Goal: Transaction & Acquisition: Purchase product/service

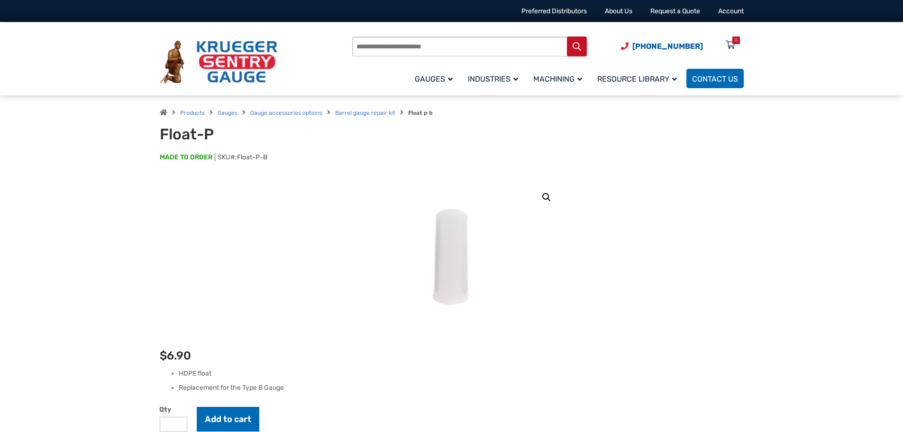
click at [432, 46] on input "Products search" at bounding box center [469, 47] width 235 height 20
type input "**********"
click at [567, 37] on button "Search" at bounding box center [577, 47] width 20 height 20
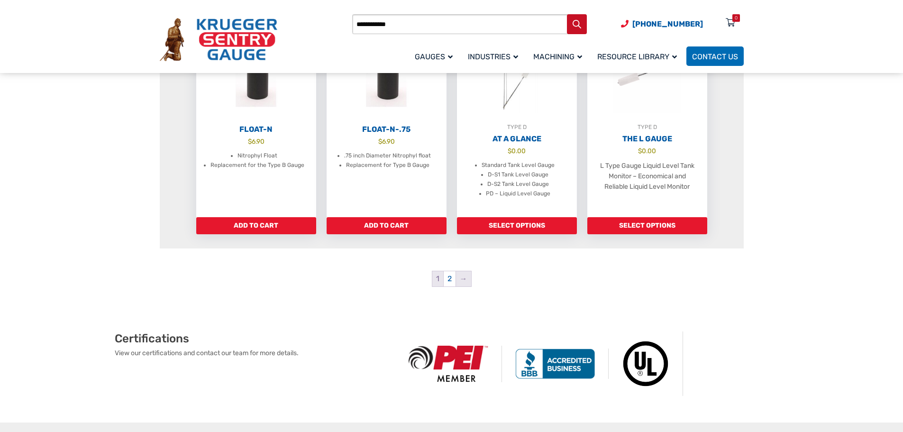
scroll to position [901, 0]
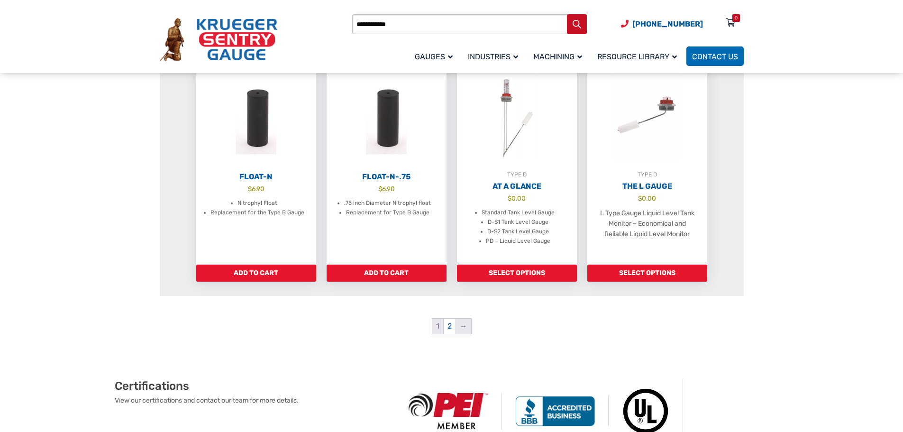
click at [465, 326] on link "→" at bounding box center [463, 326] width 15 height 15
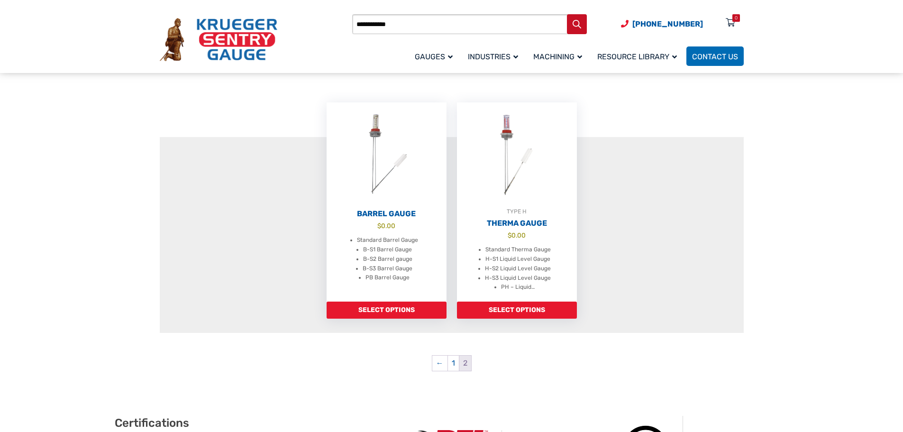
scroll to position [190, 0]
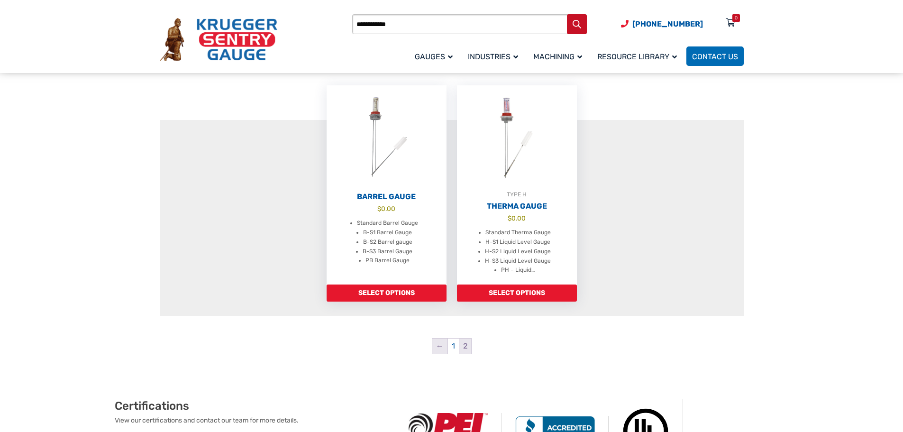
click at [441, 342] on link "←" at bounding box center [439, 346] width 15 height 15
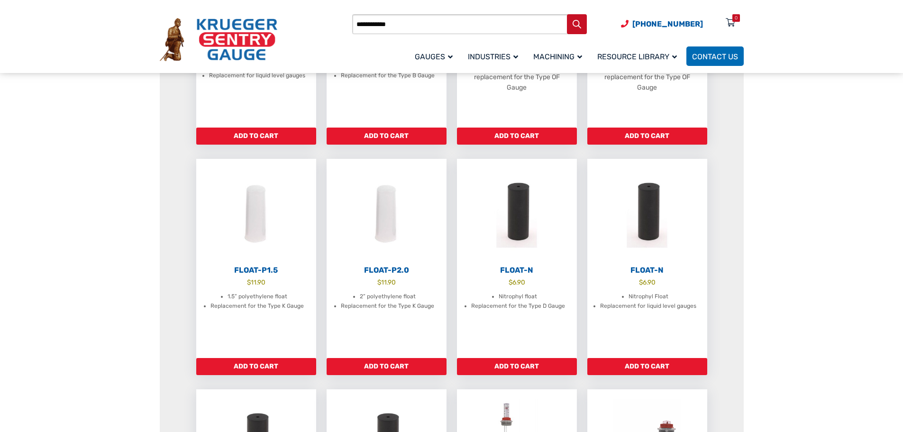
scroll to position [569, 0]
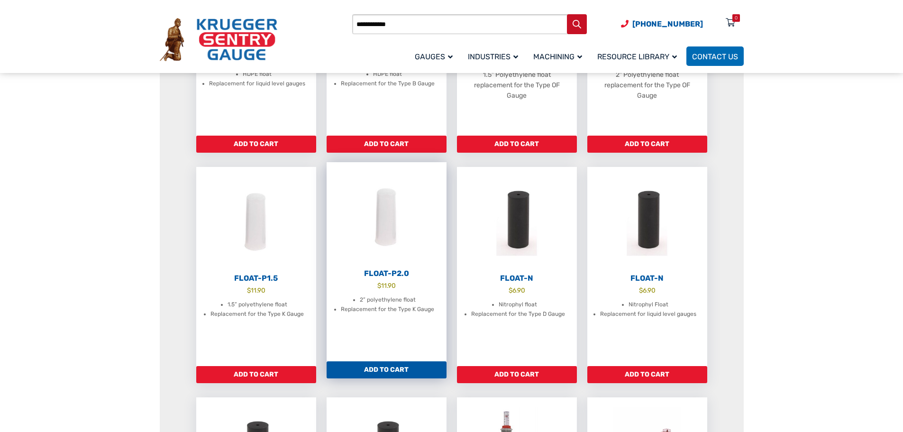
click at [378, 299] on li "2” polyethylene float" at bounding box center [388, 299] width 56 height 9
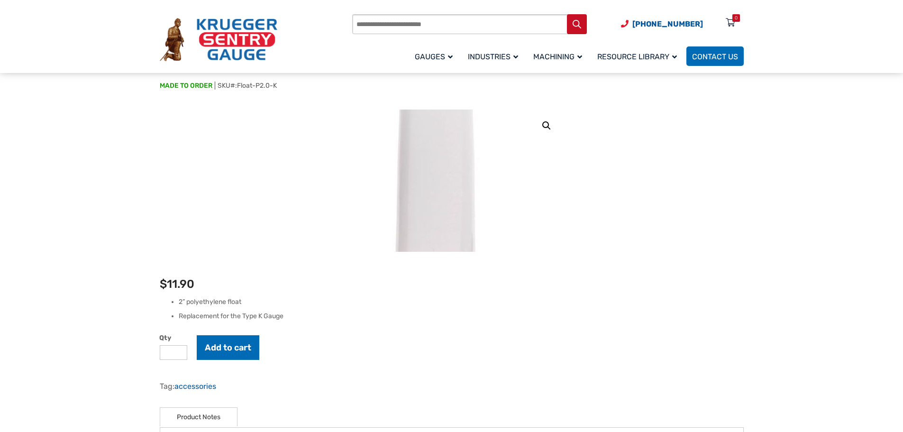
scroll to position [95, 0]
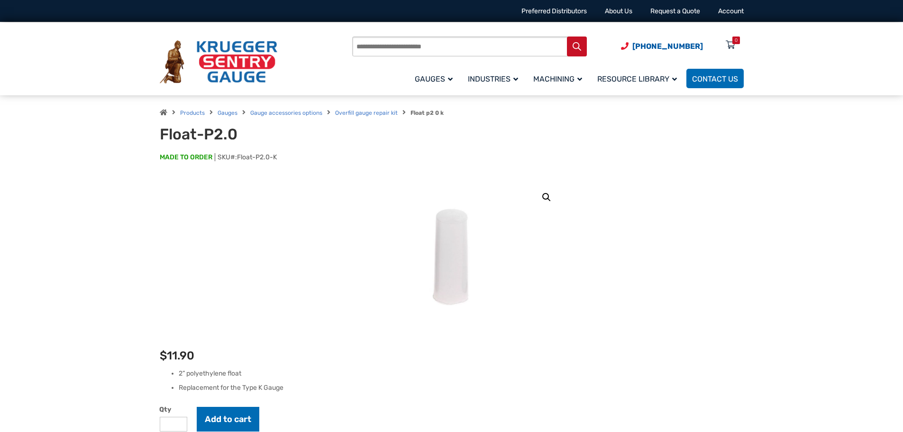
click at [387, 49] on input "Products search" at bounding box center [469, 47] width 235 height 20
type input "******"
click at [567, 37] on button "Search" at bounding box center [577, 47] width 20 height 20
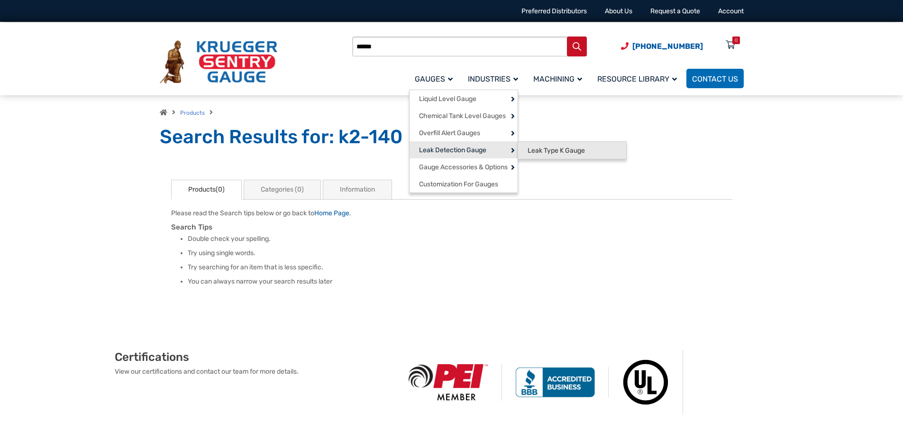
click at [550, 147] on span "Leak Type K Gauge" at bounding box center [556, 151] width 57 height 9
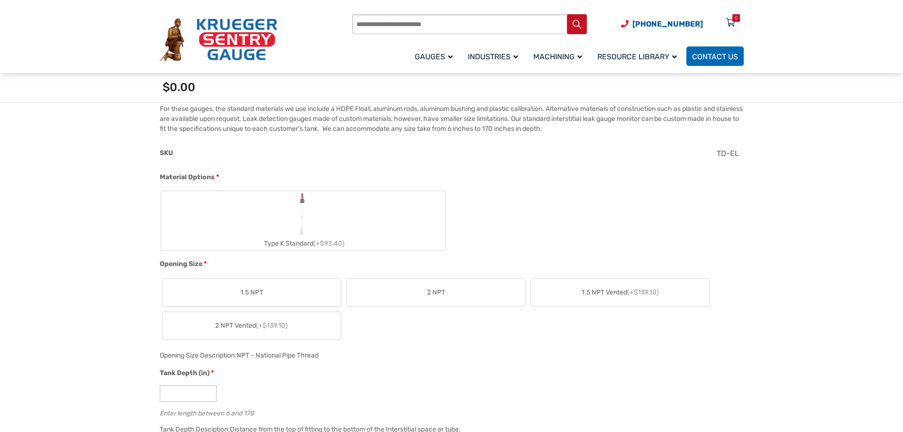
scroll to position [379, 0]
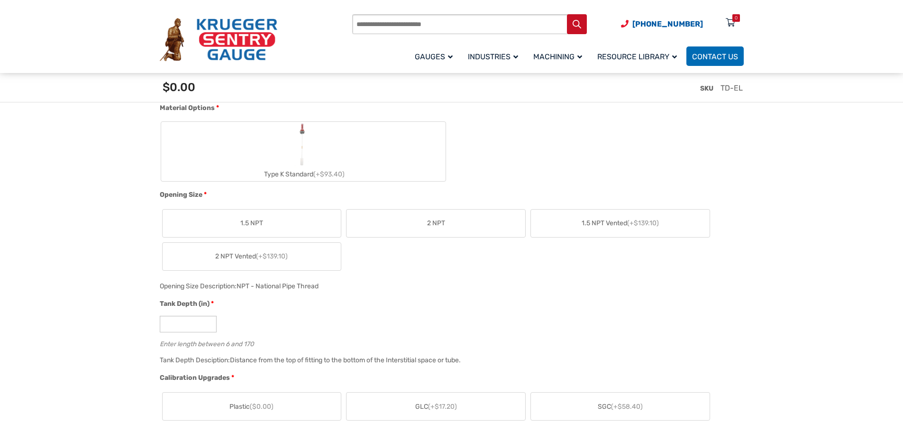
click at [441, 228] on span "2 NPT" at bounding box center [436, 223] width 18 height 10
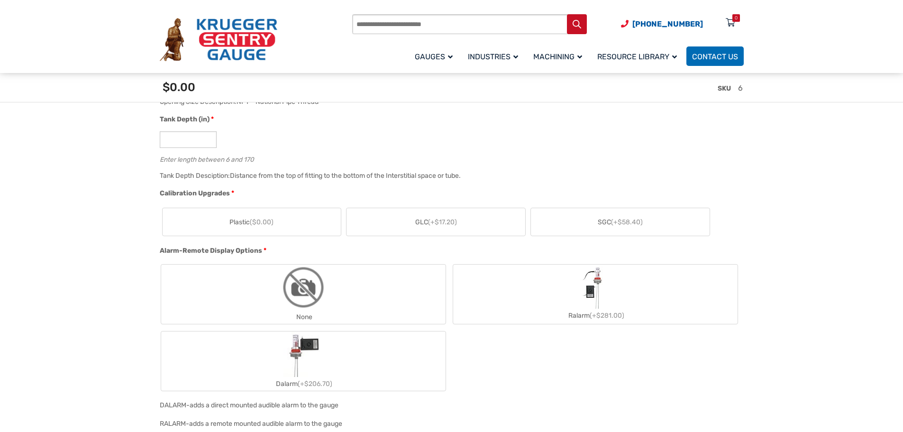
scroll to position [569, 0]
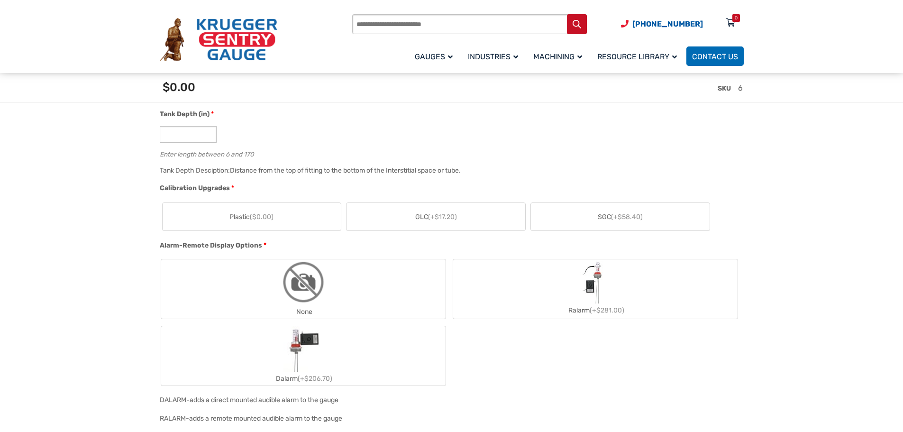
click at [433, 214] on span "(+$17.20)" at bounding box center [442, 217] width 29 height 8
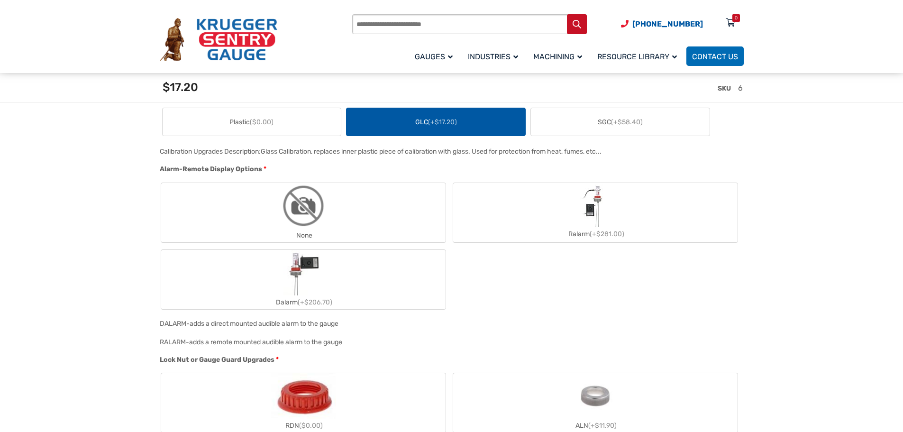
click at [338, 203] on label "None" at bounding box center [303, 212] width 285 height 59
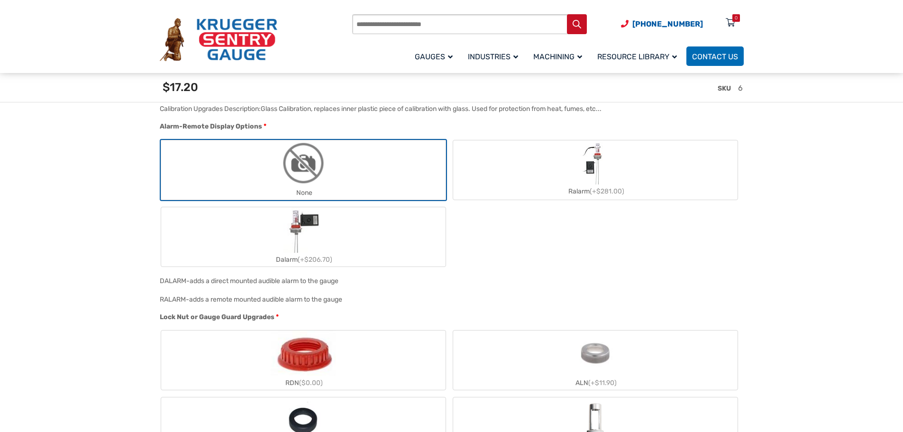
scroll to position [806, 0]
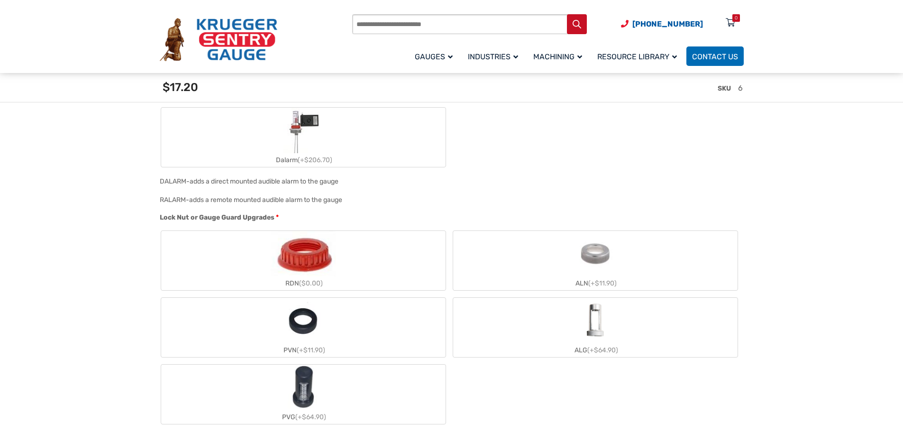
click at [387, 250] on label "RDN ($0.00)" at bounding box center [303, 260] width 285 height 59
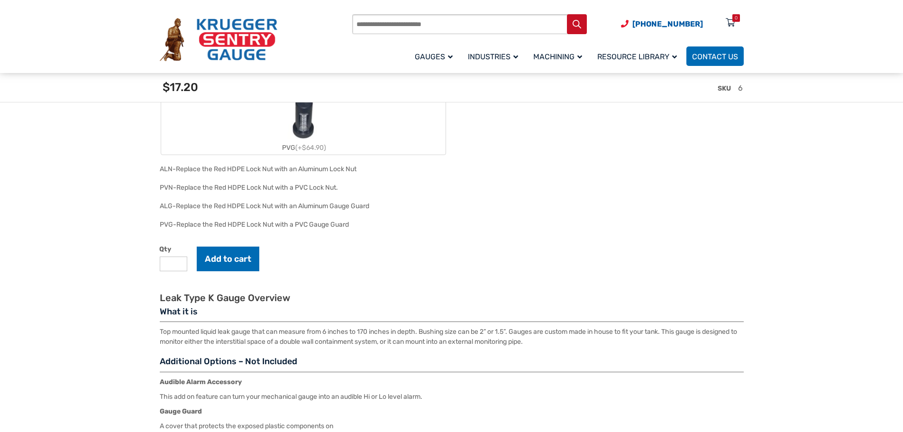
scroll to position [1091, 0]
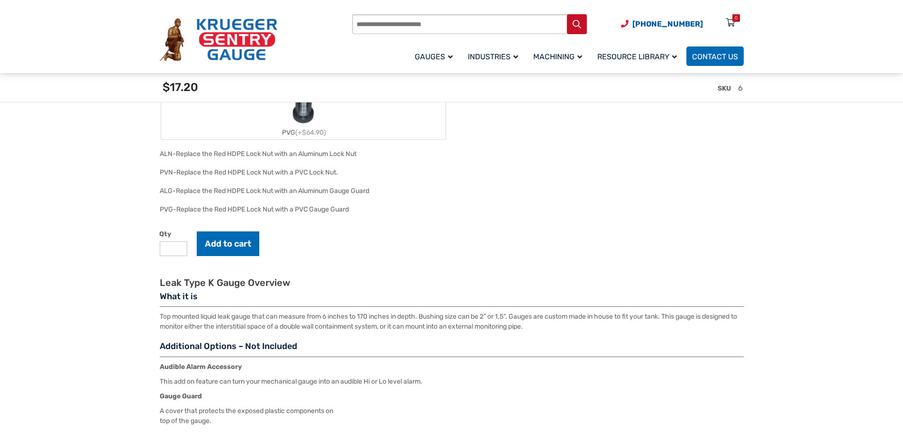
click at [245, 250] on button "Add to cart" at bounding box center [228, 243] width 63 height 25
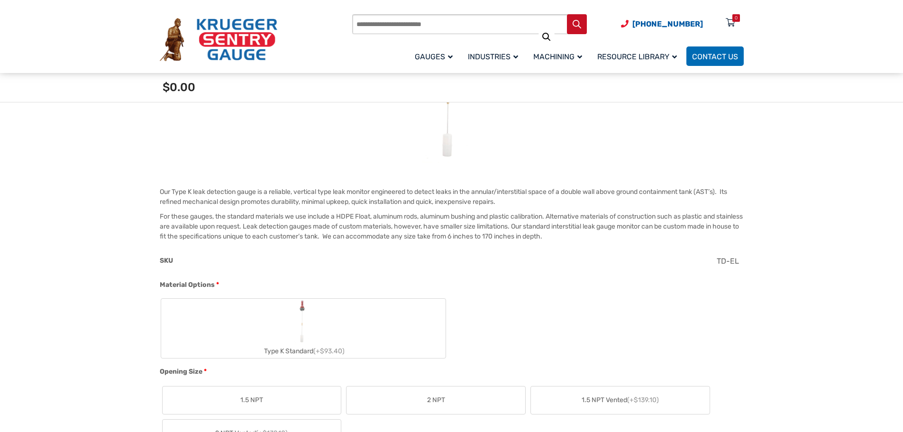
scroll to position [332, 0]
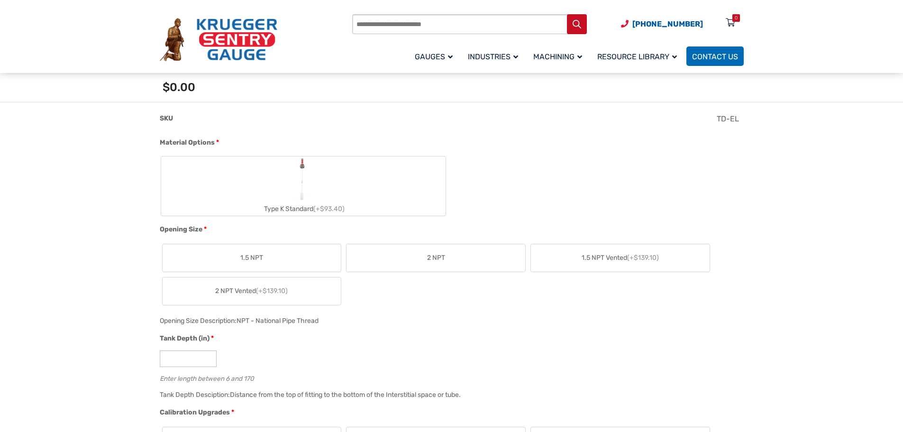
click at [318, 193] on label "Type K Standard (+$93.40)" at bounding box center [303, 185] width 285 height 59
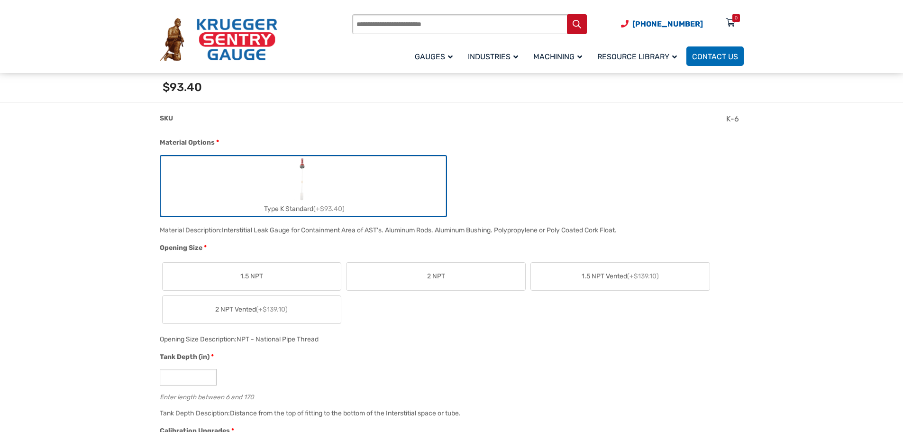
click at [404, 267] on label "2 NPT" at bounding box center [436, 277] width 179 height 28
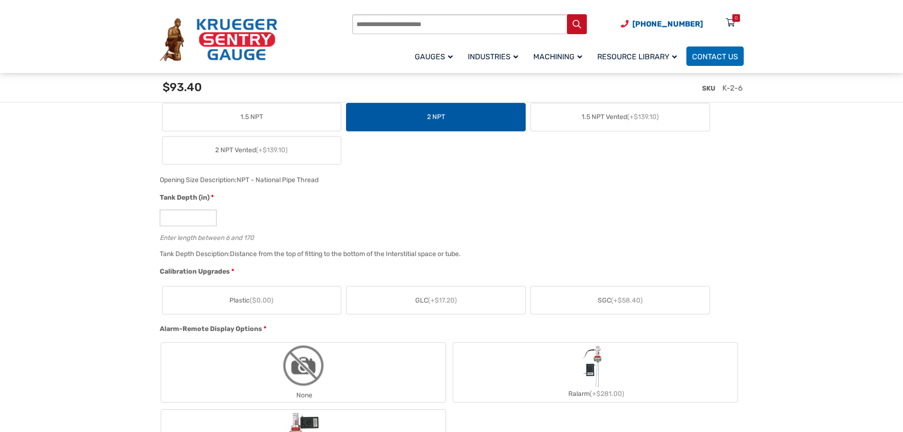
scroll to position [522, 0]
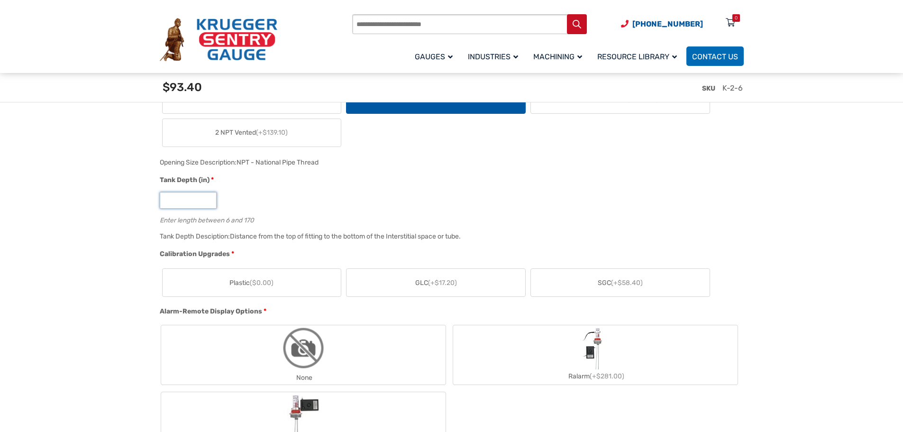
type input "*"
click at [209, 197] on input "*" at bounding box center [188, 200] width 57 height 17
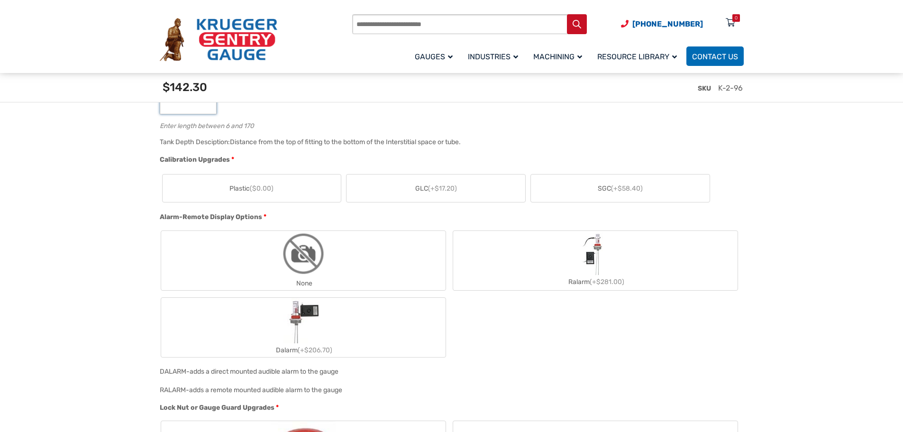
scroll to position [616, 0]
type input "**"
click at [285, 192] on label "Plastic ($0.00)" at bounding box center [252, 188] width 179 height 28
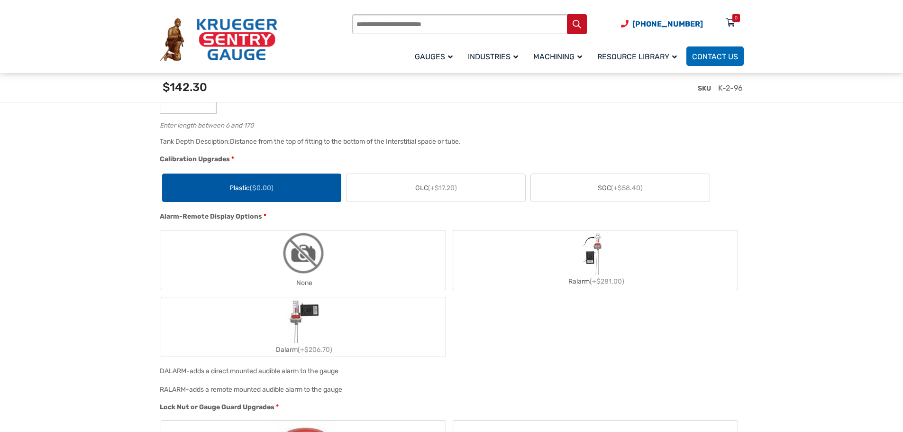
click at [372, 257] on label "None" at bounding box center [303, 259] width 285 height 59
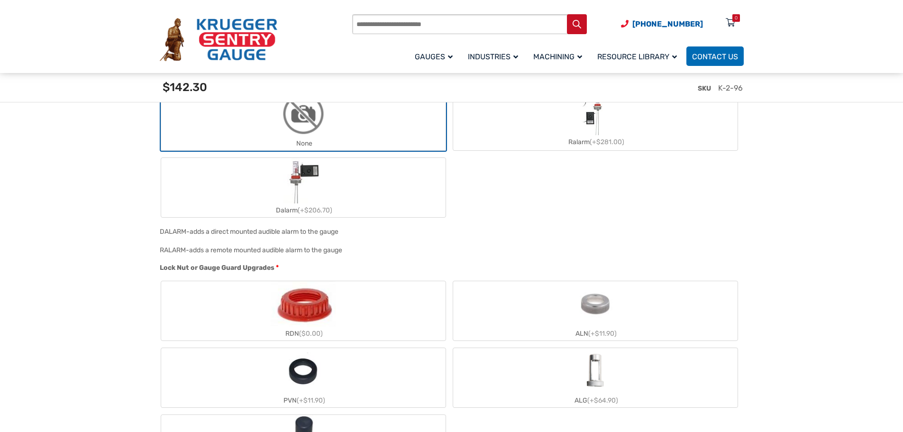
scroll to position [759, 0]
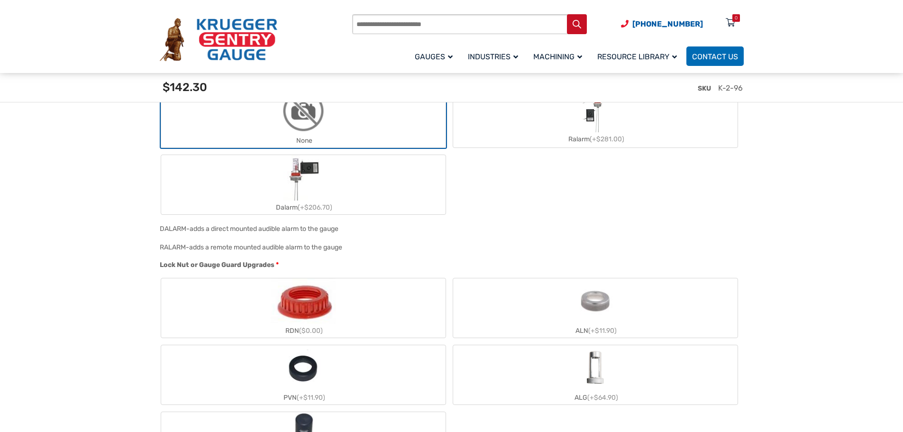
click at [309, 311] on img "RDN" at bounding box center [303, 301] width 64 height 46
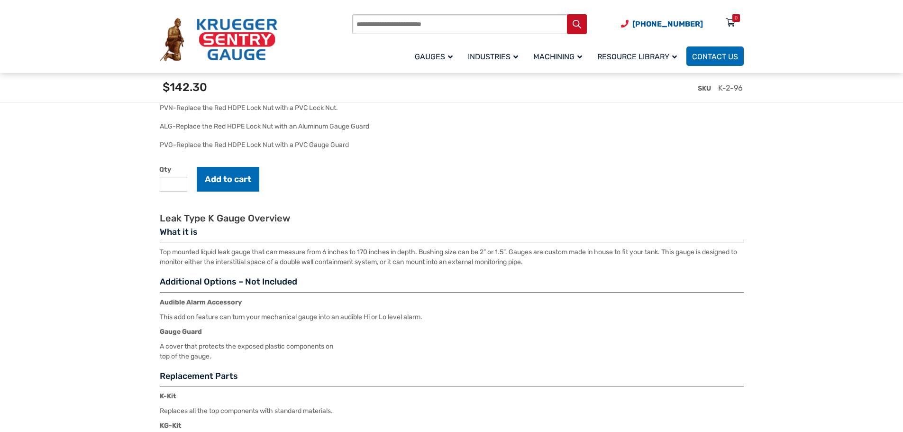
scroll to position [1138, 0]
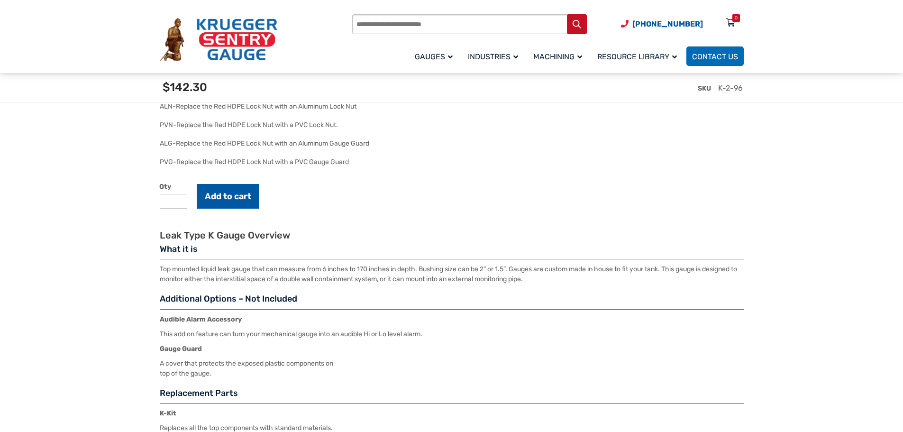
click at [236, 199] on button "Add to cart" at bounding box center [228, 196] width 63 height 25
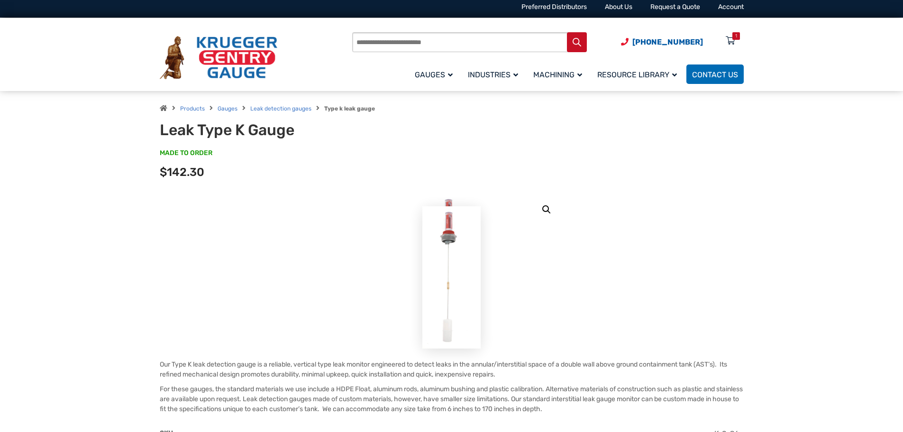
scroll to position [0, 0]
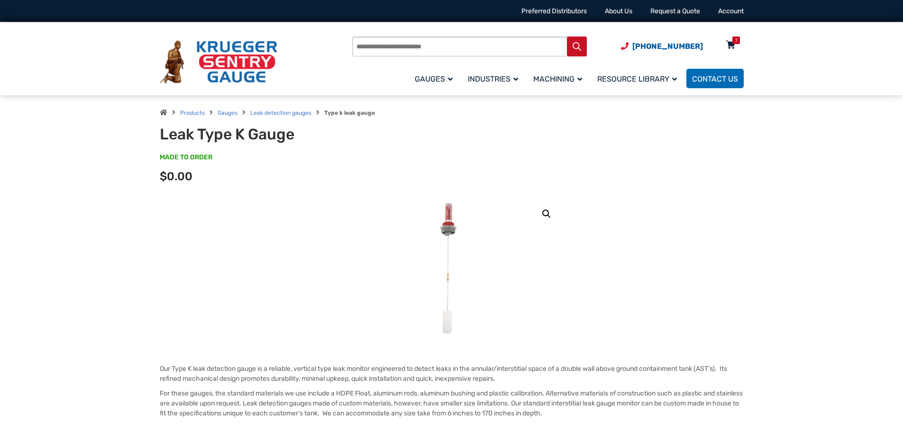
click at [735, 41] on div "1" at bounding box center [737, 41] width 8 height 8
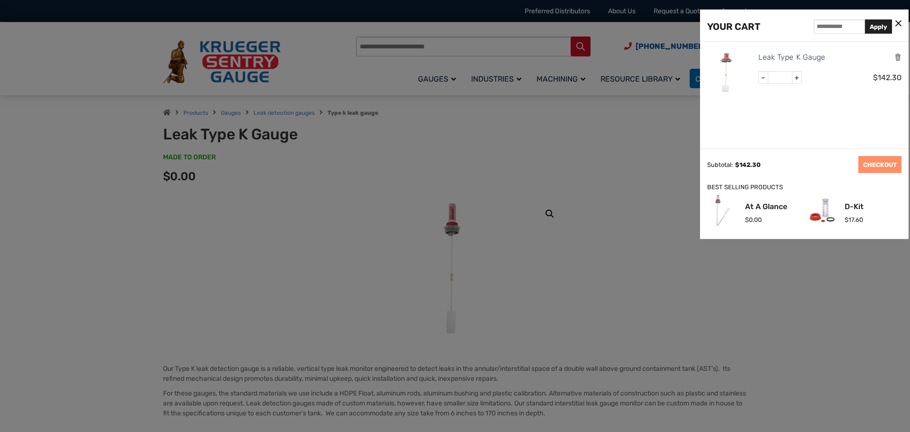
click at [724, 162] on div "Subtotal:" at bounding box center [720, 164] width 26 height 7
click at [743, 32] on div "YOUR CART" at bounding box center [733, 26] width 53 height 15
click at [747, 73] on img at bounding box center [728, 72] width 43 height 43
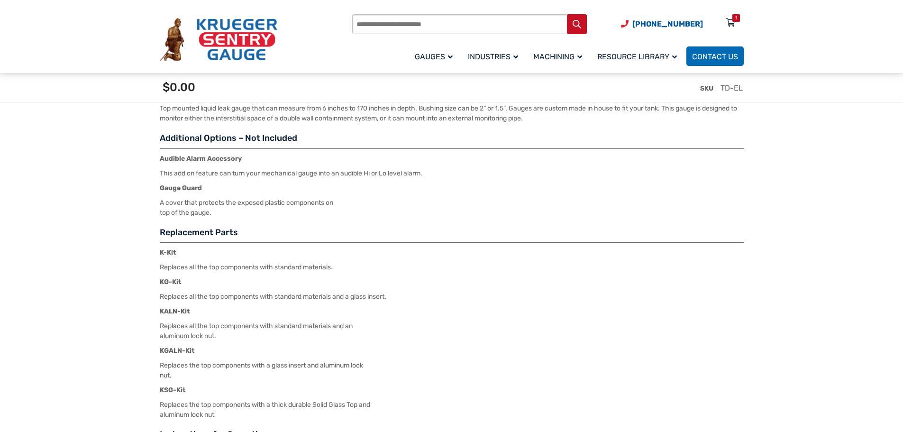
scroll to position [1328, 0]
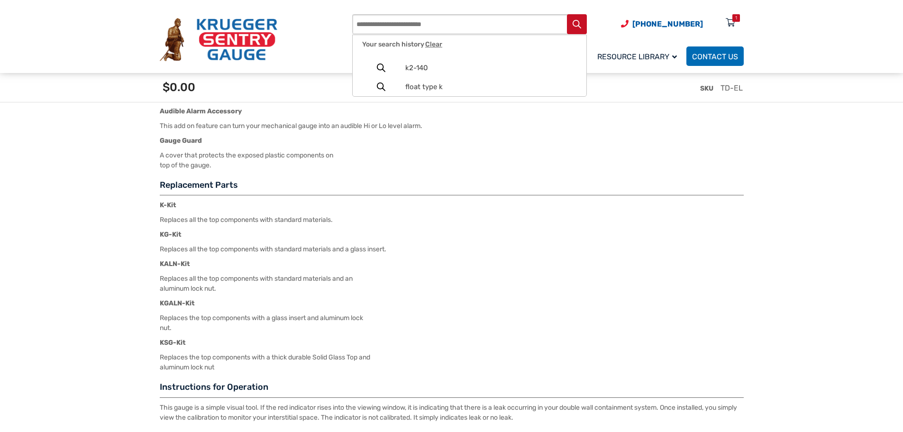
click at [425, 25] on input "Products search" at bounding box center [469, 24] width 235 height 20
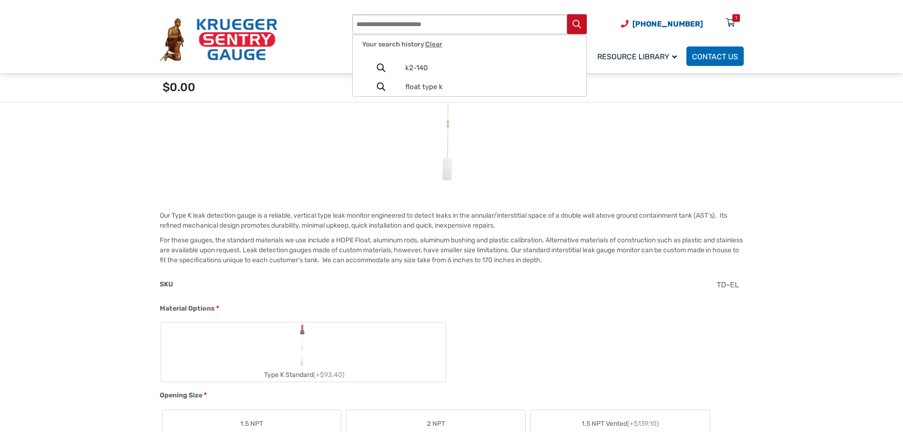
scroll to position [0, 0]
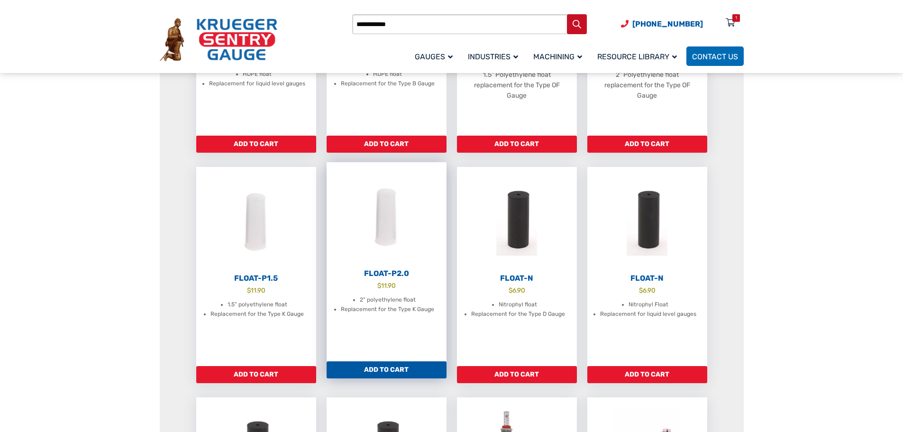
click at [389, 286] on bdi "$ 11.90" at bounding box center [386, 286] width 18 height 8
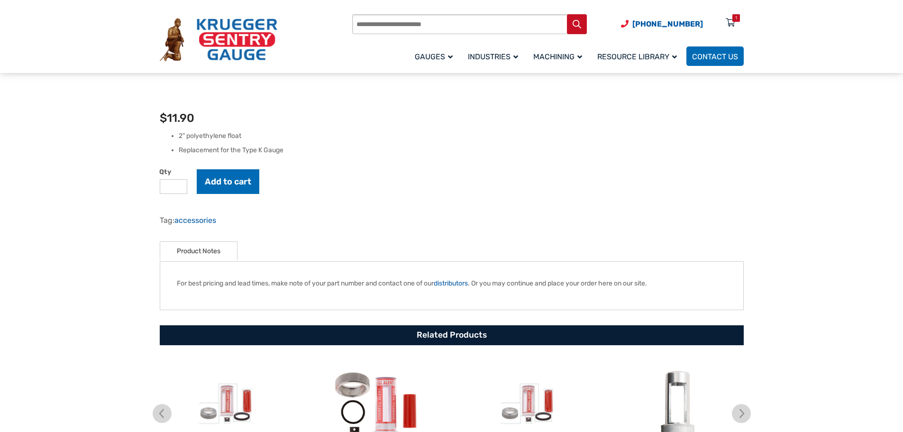
scroll to position [237, 0]
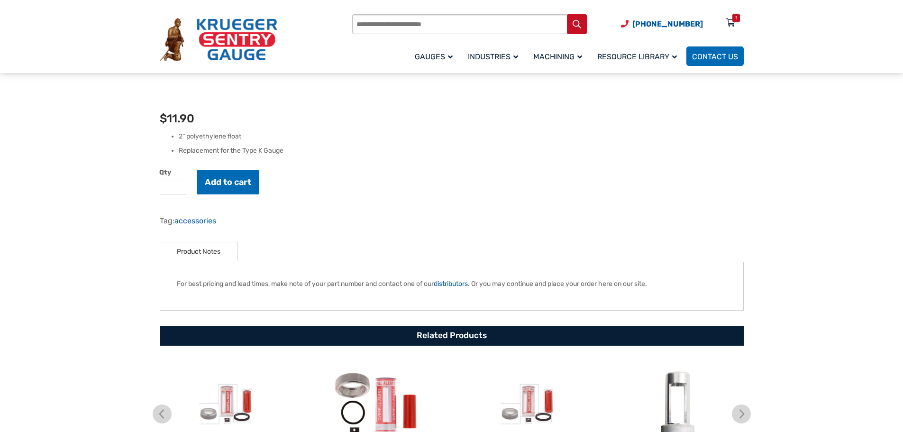
type input "*"
click at [176, 186] on input "*" at bounding box center [174, 187] width 28 height 15
click at [247, 177] on button "Add to cart" at bounding box center [228, 182] width 63 height 25
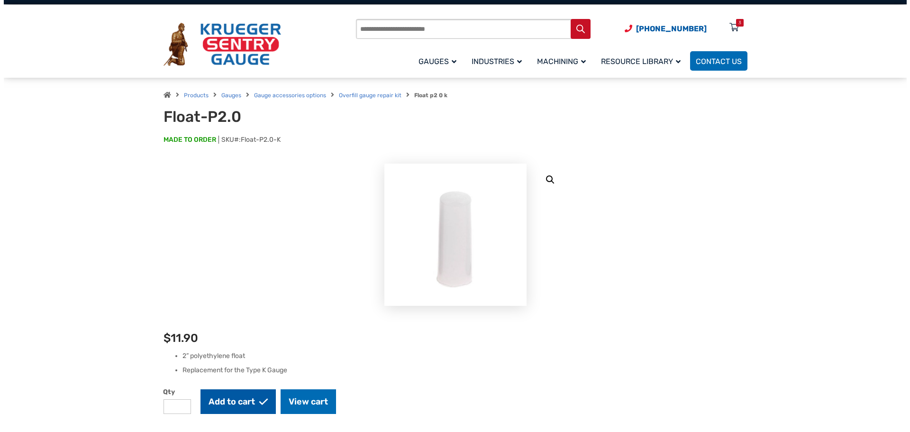
scroll to position [0, 0]
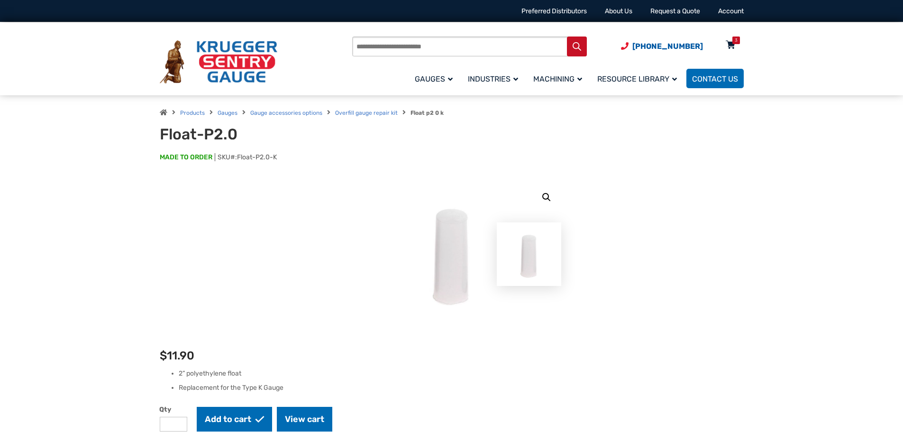
click at [730, 47] on icon at bounding box center [730, 45] width 9 height 15
click at [732, 45] on icon at bounding box center [730, 45] width 9 height 15
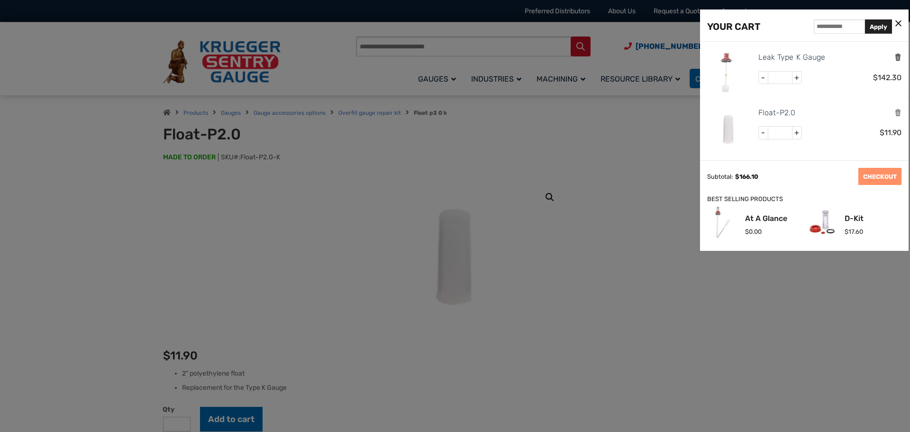
click at [895, 61] on icon "Remove this item" at bounding box center [898, 57] width 7 height 9
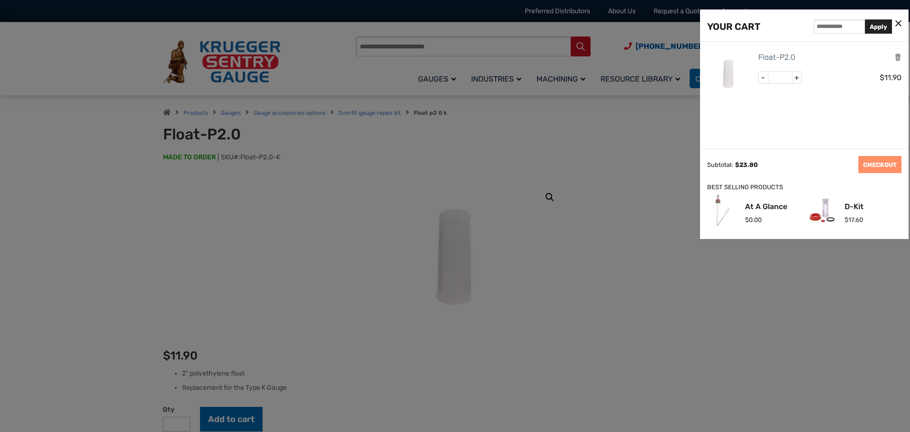
click at [642, 148] on div at bounding box center [455, 216] width 910 height 432
